Goal: Check status: Check status

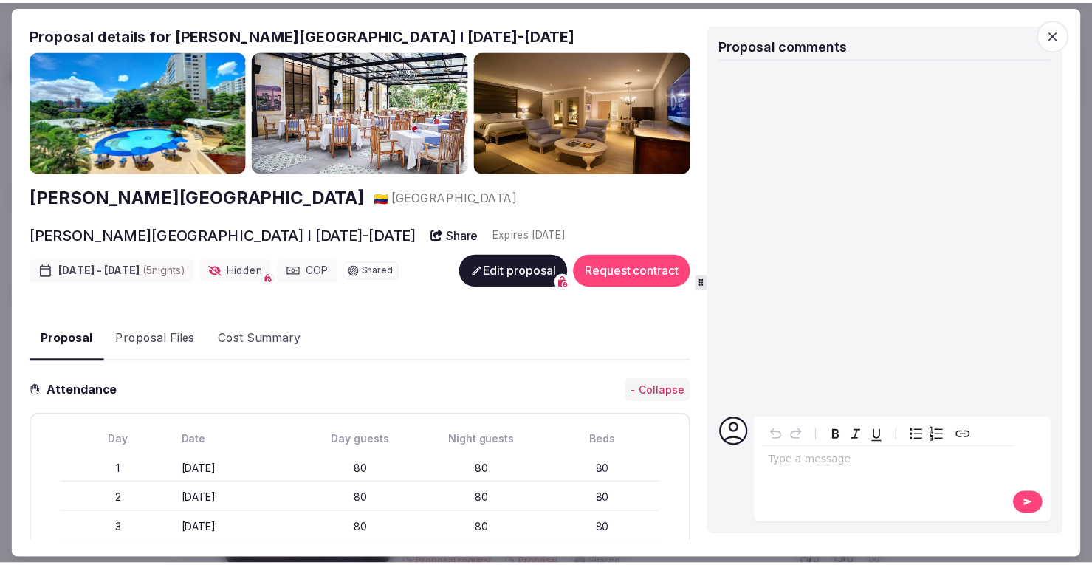
scroll to position [723, 0]
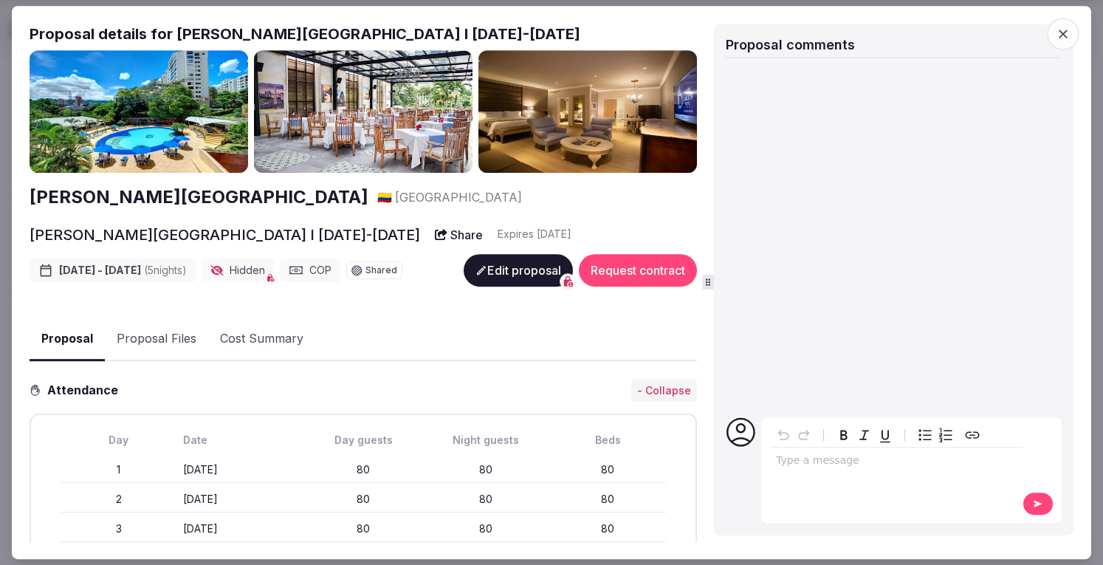
click at [1062, 24] on span "button" at bounding box center [1063, 34] width 32 height 32
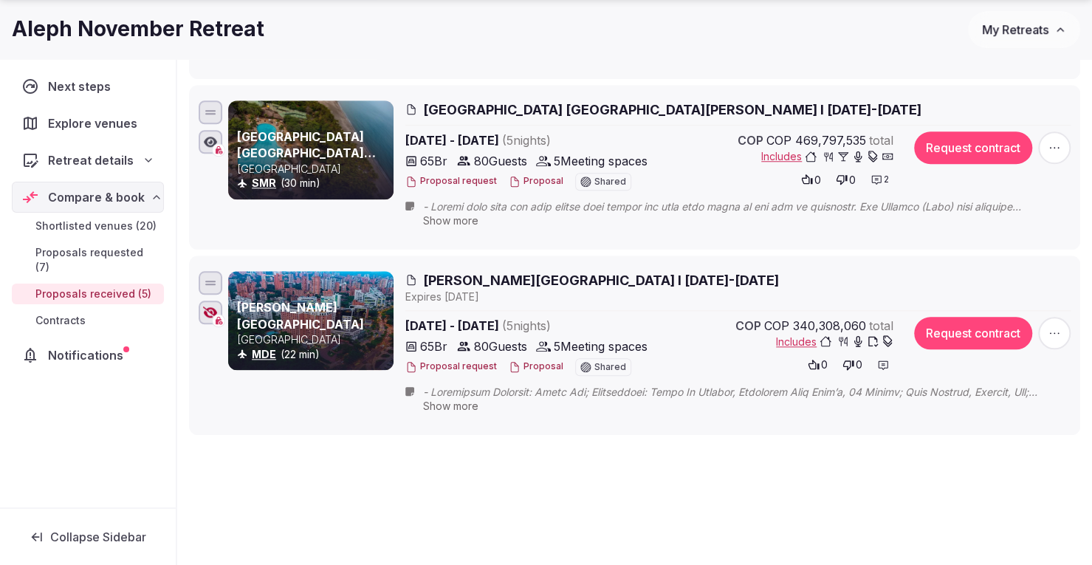
click at [1020, 27] on span "My Retreats" at bounding box center [1015, 29] width 66 height 15
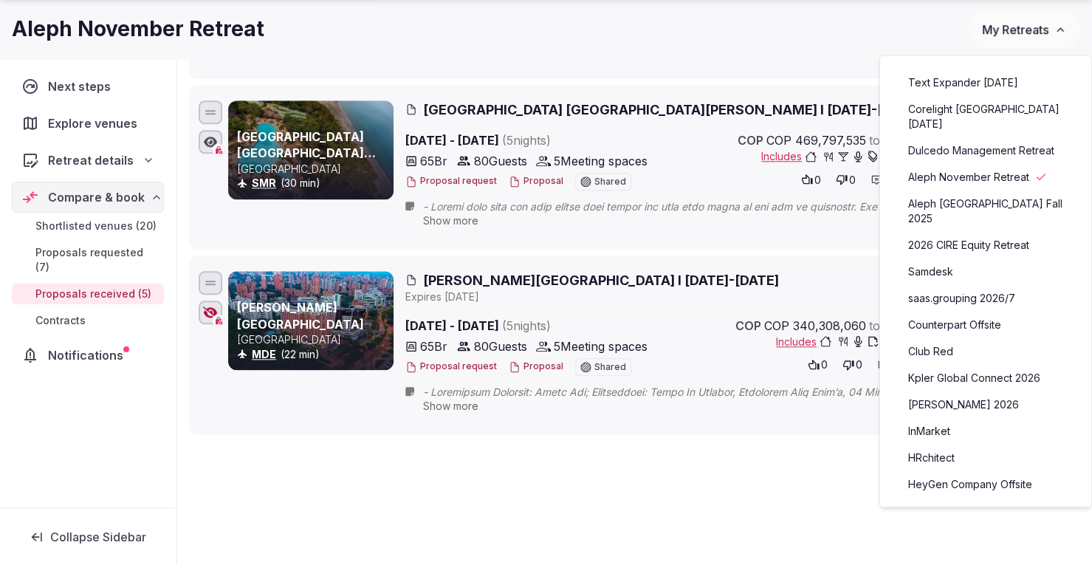
click at [941, 366] on link "Kpler Global Connect 2026" at bounding box center [986, 378] width 182 height 24
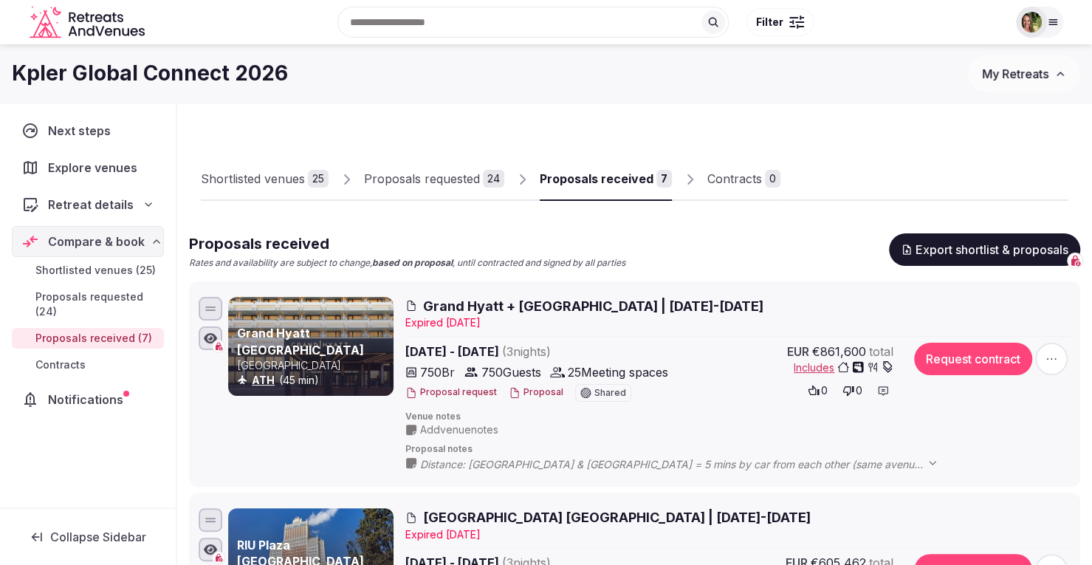
click at [523, 395] on button "Proposal" at bounding box center [536, 392] width 55 height 13
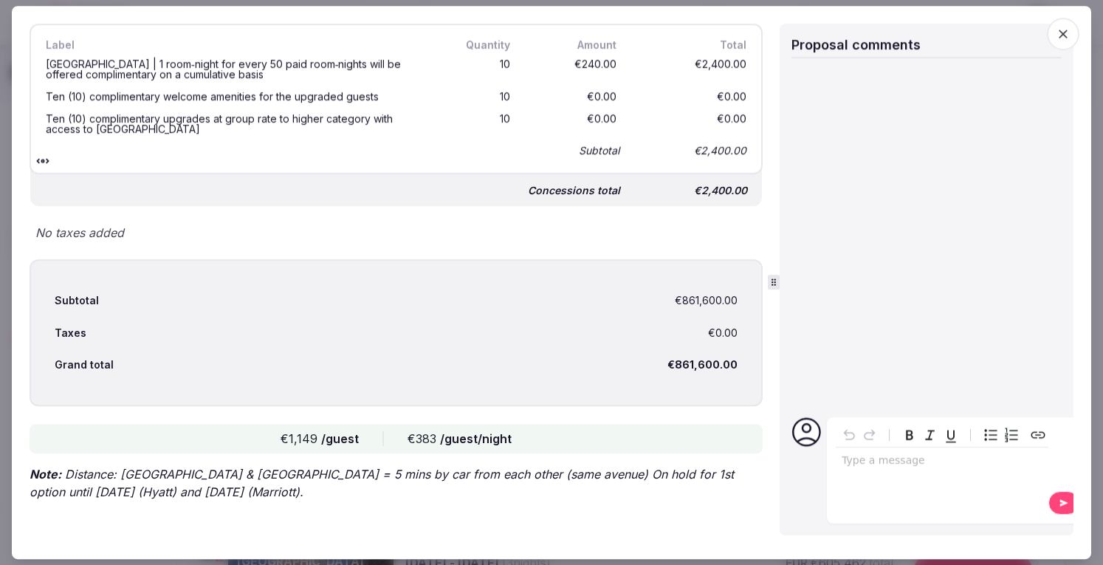
scroll to position [1995, 0]
click at [782, 304] on div "Proposal details for Grand Hyatt + Marriott Athens | 10-13 March 2026 Grand Hya…" at bounding box center [552, 283] width 1044 height 518
